Goal: Check status: Check status

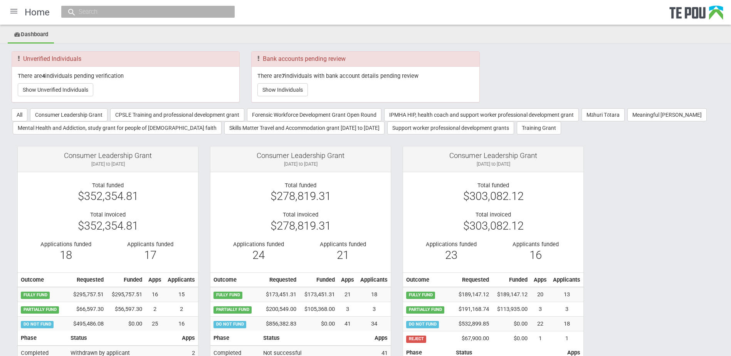
click at [15, 11] on div at bounding box center [14, 11] width 18 height 18
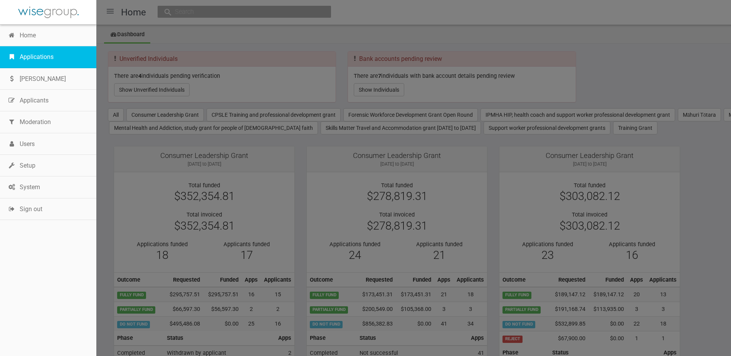
click at [34, 60] on link "Applications" at bounding box center [48, 57] width 96 height 22
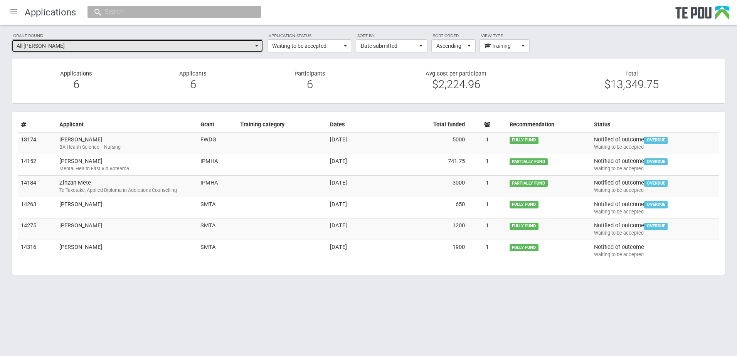
click at [62, 46] on span "All grant rounds" at bounding box center [135, 46] width 237 height 8
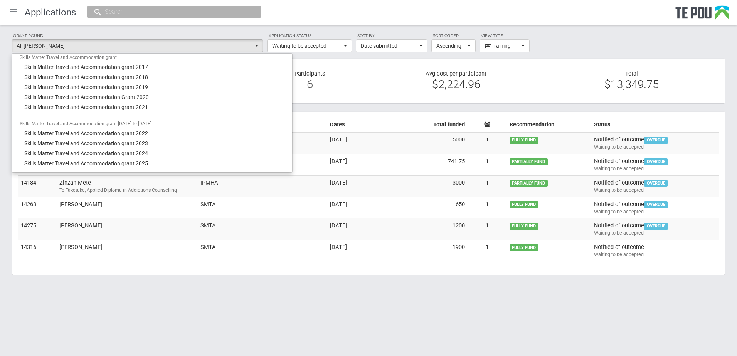
scroll to position [732, 0]
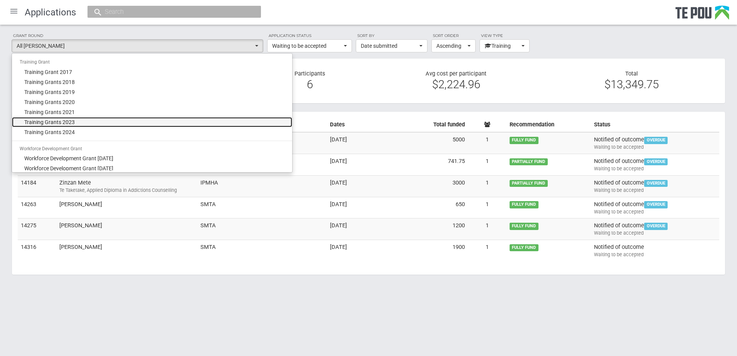
click at [74, 121] on span "Training Grants 2023" at bounding box center [49, 122] width 50 height 8
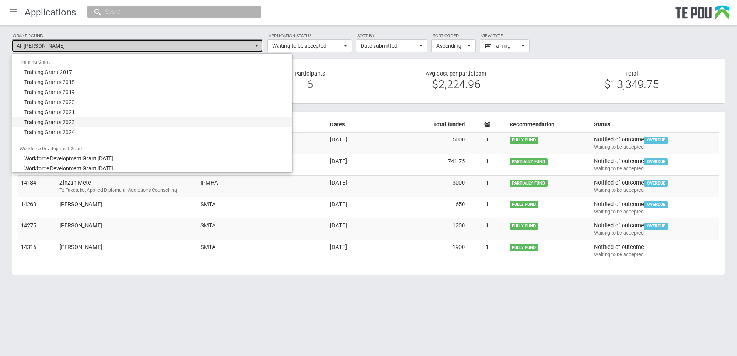
select select "50"
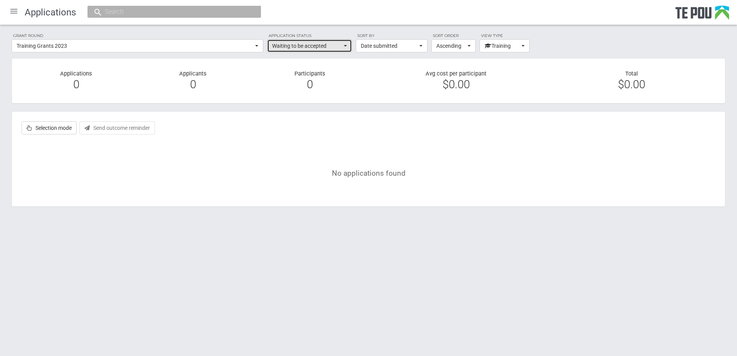
click at [286, 46] on span "Waiting to be accepted" at bounding box center [307, 46] width 70 height 8
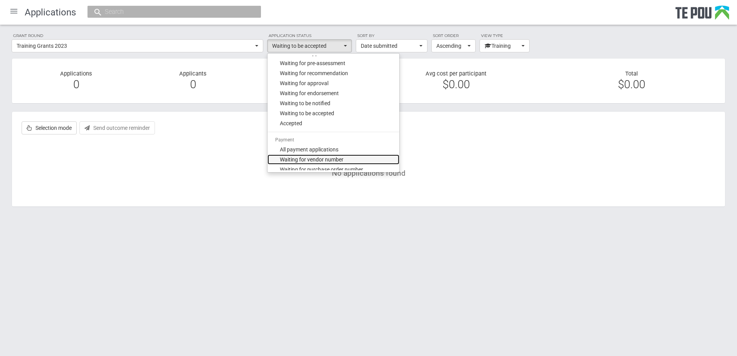
click at [313, 156] on span "Waiting for vendor number" at bounding box center [312, 160] width 64 height 8
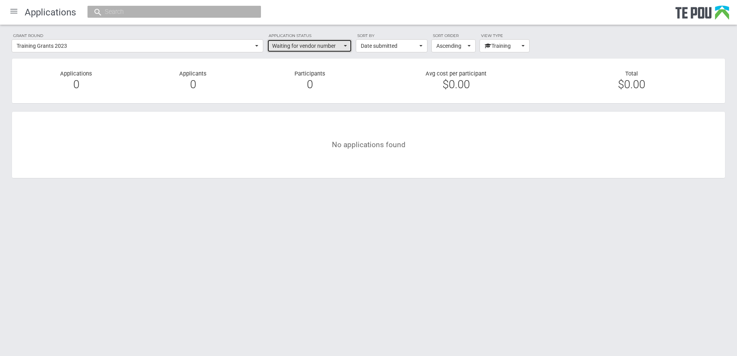
click at [311, 51] on button "Waiting for vendor number" at bounding box center [309, 45] width 85 height 13
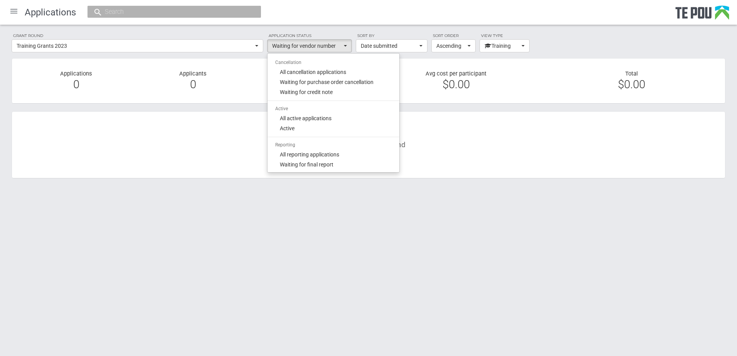
scroll to position [243, 0]
click at [303, 129] on link "Active" at bounding box center [333, 128] width 132 height 10
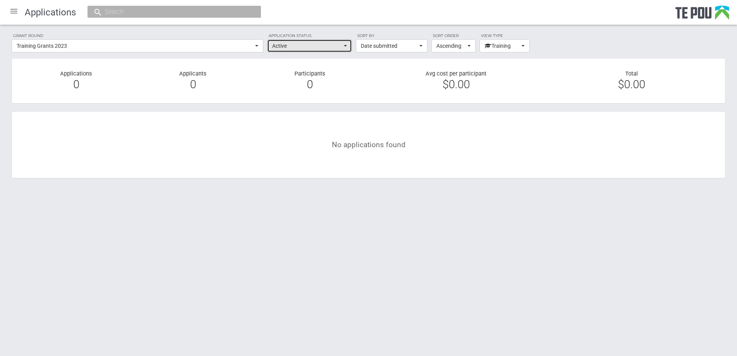
click at [308, 48] on span "Active" at bounding box center [307, 46] width 70 height 8
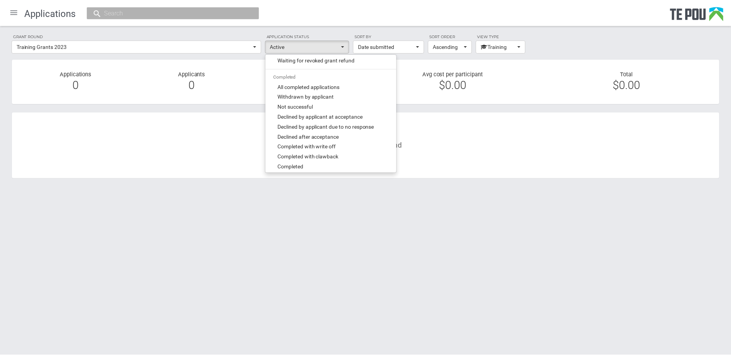
scroll to position [551, 0]
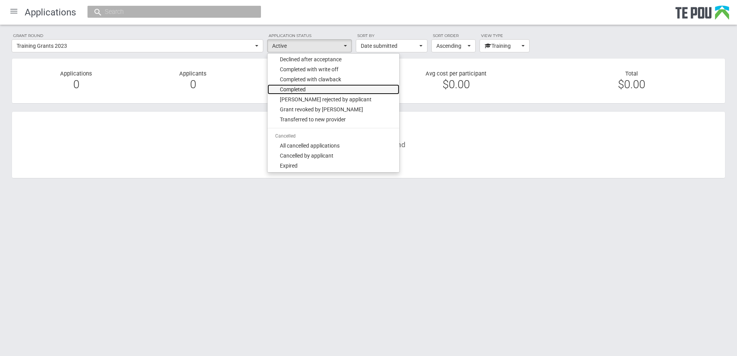
click at [304, 89] on span "Completed" at bounding box center [293, 90] width 26 height 8
select select "399"
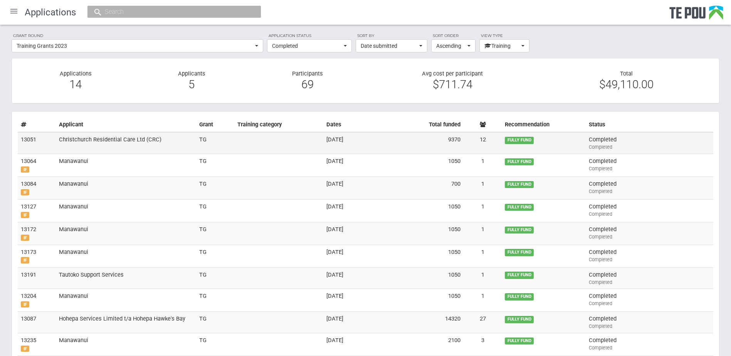
click at [303, 145] on td at bounding box center [278, 143] width 89 height 22
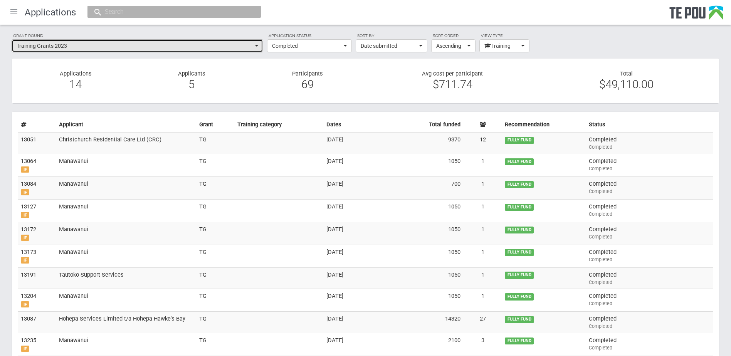
click at [70, 42] on span "Training Grants 2023" at bounding box center [135, 46] width 237 height 8
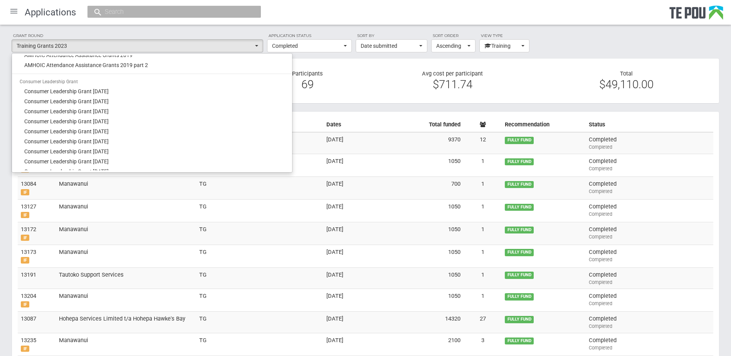
scroll to position [39, 0]
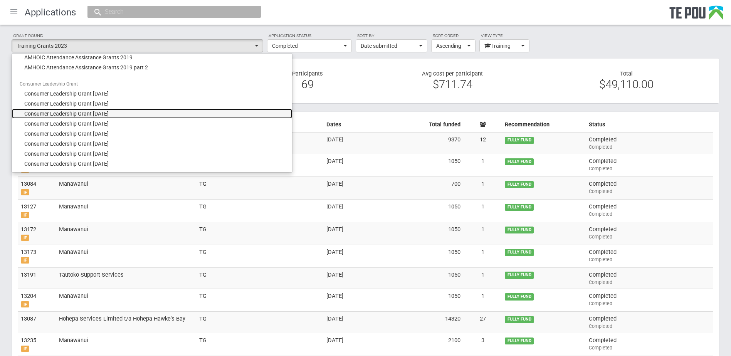
click at [80, 114] on span "Consumer Leadership Grant September 2017" at bounding box center [66, 114] width 84 height 8
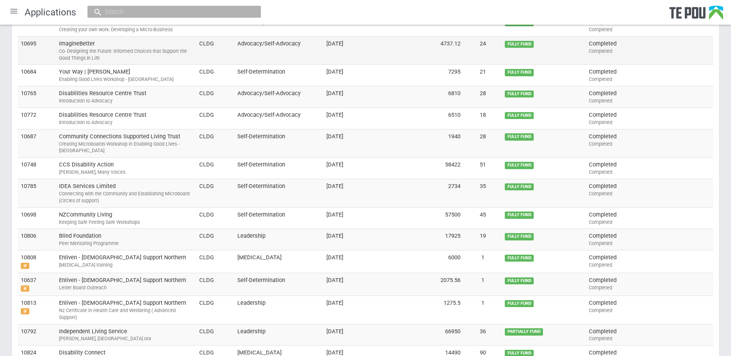
scroll to position [0, 0]
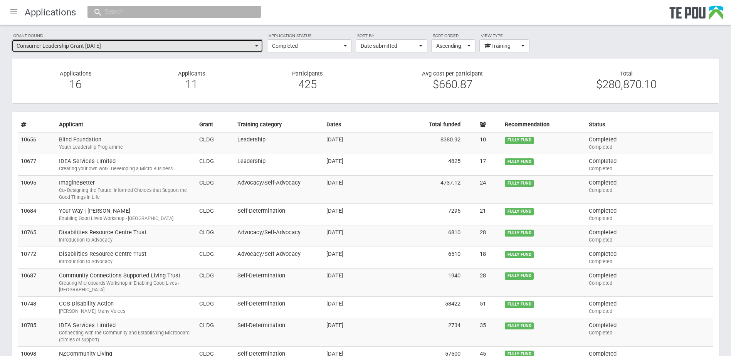
click at [134, 44] on span "Consumer Leadership Grant September 2017" at bounding box center [135, 46] width 237 height 8
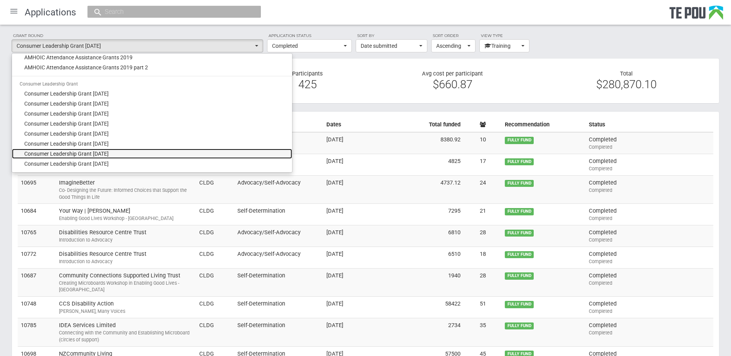
click at [100, 151] on span "Consumer Leadership Grant September 2019" at bounding box center [66, 154] width 84 height 8
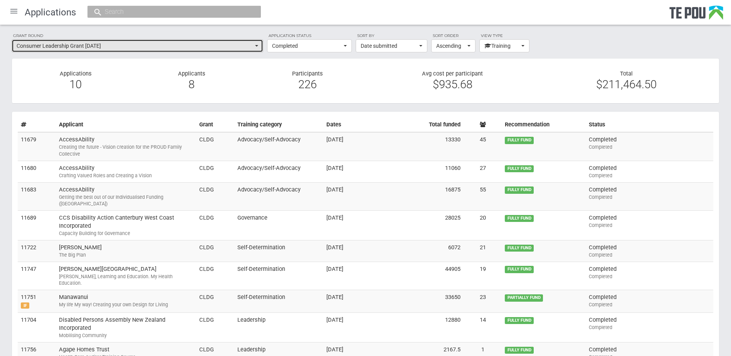
click at [111, 42] on button "Consumer Leadership Grant September 2019" at bounding box center [138, 45] width 252 height 13
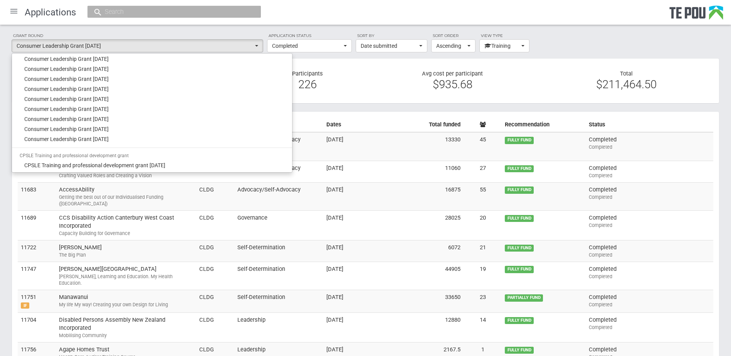
scroll to position [154, 0]
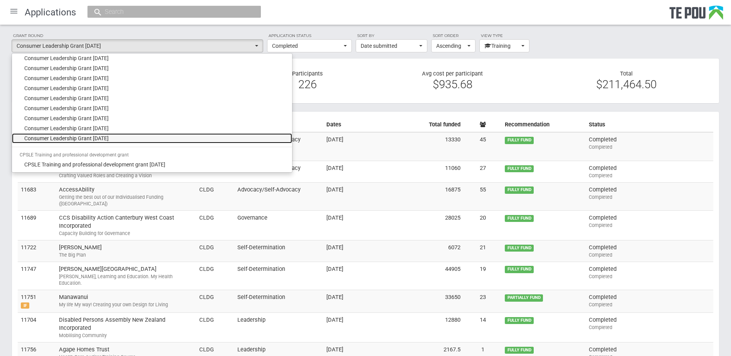
click at [115, 133] on link "Consumer Leadership Grant September 2024" at bounding box center [152, 138] width 280 height 10
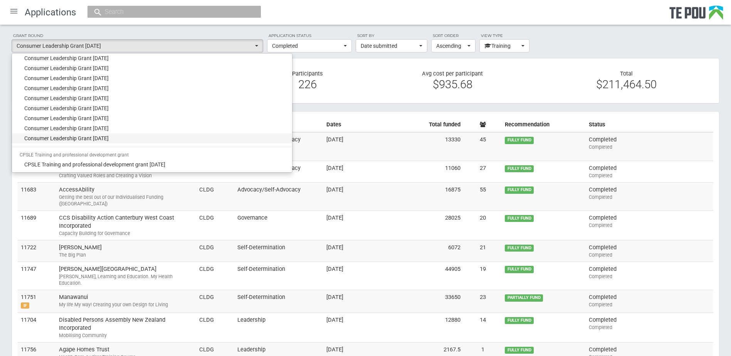
select select "62"
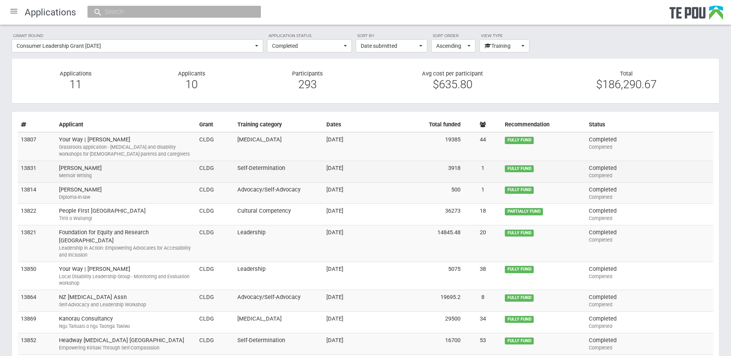
click at [117, 165] on td "Richard Wade Memoir Writing" at bounding box center [126, 172] width 140 height 22
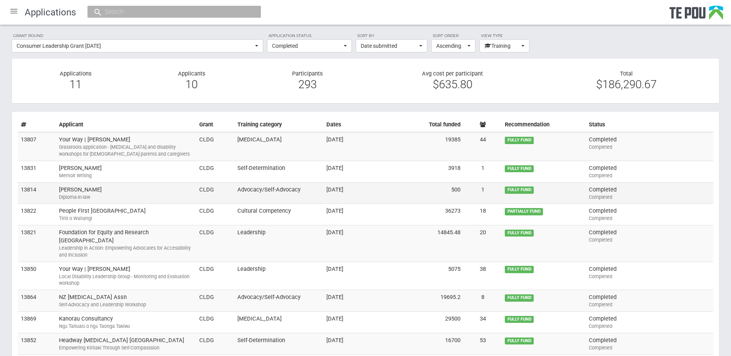
click at [164, 188] on td "Andrew George Diploma-in-law" at bounding box center [126, 193] width 140 height 22
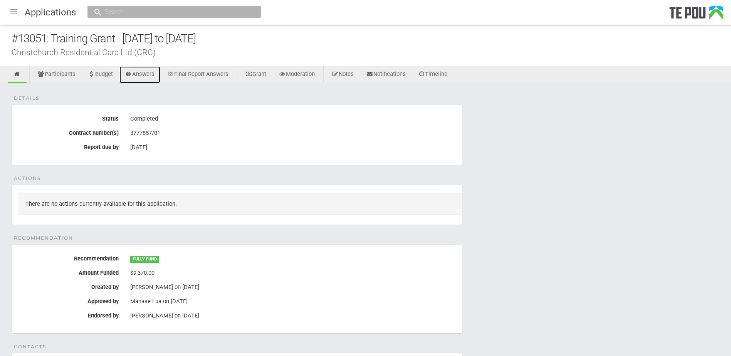
click at [137, 71] on link "Answers" at bounding box center [139, 74] width 41 height 17
click at [59, 72] on link "Participants" at bounding box center [57, 74] width 50 height 17
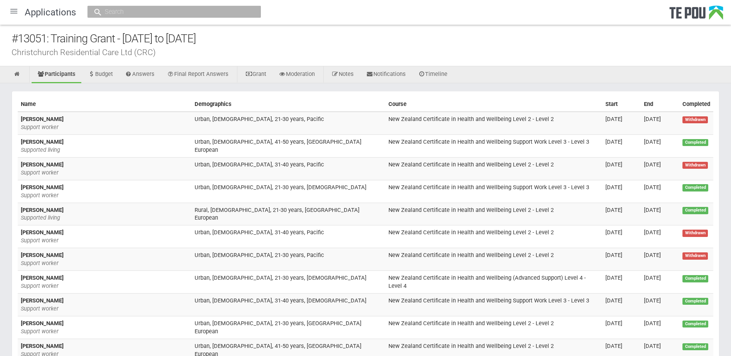
click at [15, 12] on div at bounding box center [14, 11] width 18 height 18
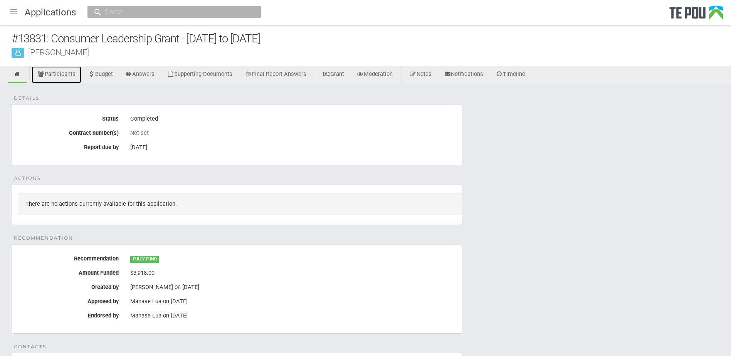
click at [66, 77] on link "Participants" at bounding box center [57, 74] width 50 height 17
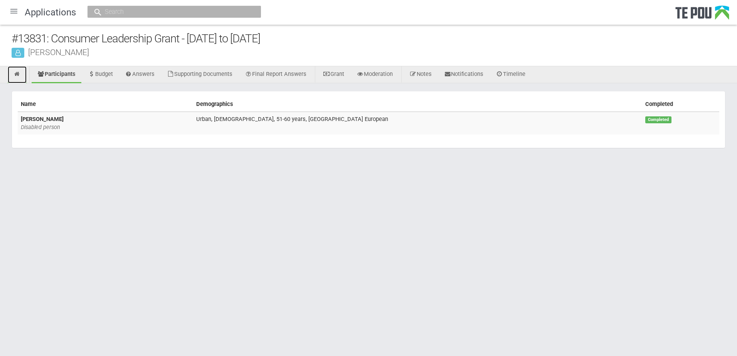
click at [17, 71] on icon at bounding box center [16, 74] width 7 height 6
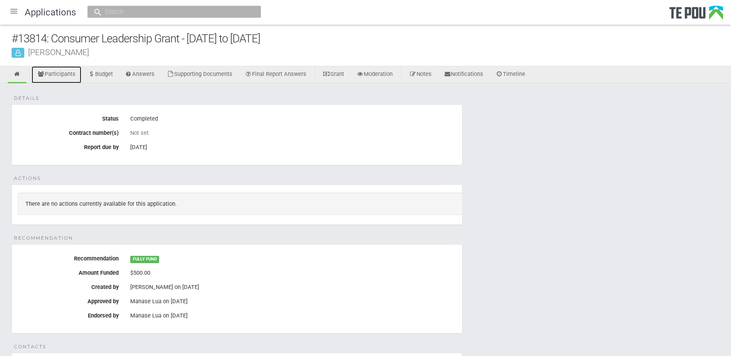
click at [64, 72] on link "Participants" at bounding box center [57, 74] width 50 height 17
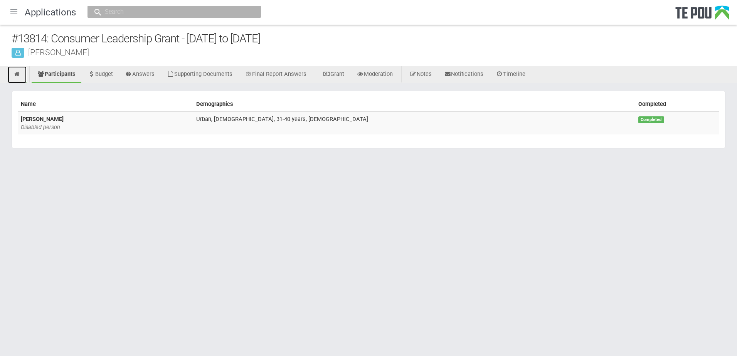
click at [14, 69] on link at bounding box center [17, 74] width 19 height 17
